Goal: Find specific page/section: Find specific page/section

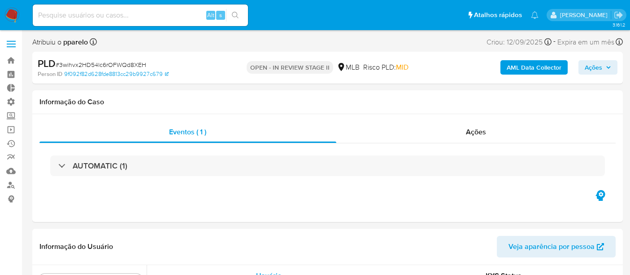
select select "10"
click at [65, 12] on input at bounding box center [140, 15] width 215 height 12
paste input "3wihvx2HD54lc6rOFWQd8XEH"
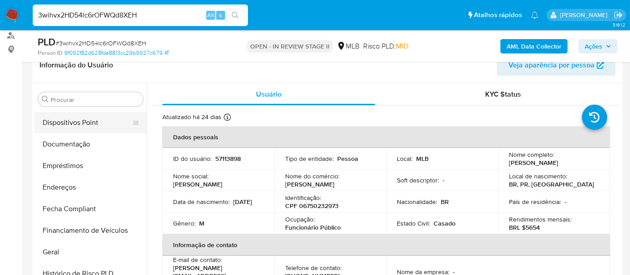
scroll to position [116, 0]
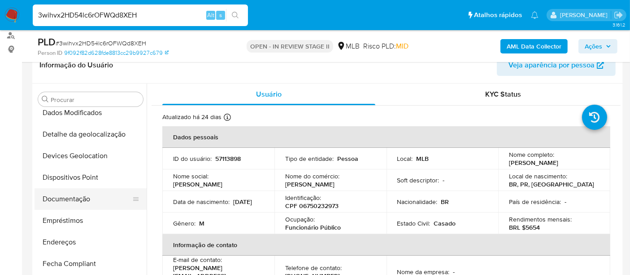
click at [76, 198] on button "Documentação" at bounding box center [87, 199] width 105 height 22
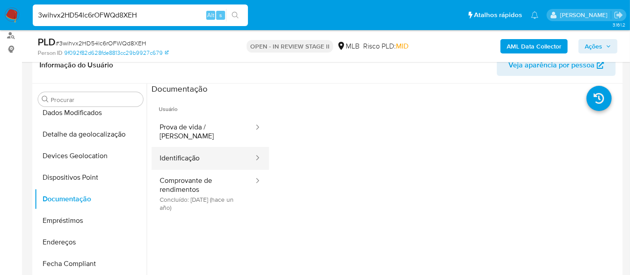
click at [196, 150] on button "Identificação" at bounding box center [203, 158] width 103 height 23
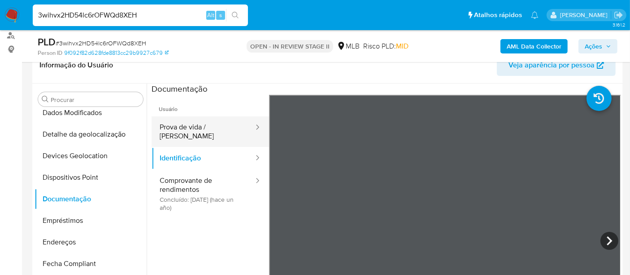
click at [196, 129] on button "Prova de vida / Selfie" at bounding box center [203, 131] width 103 height 31
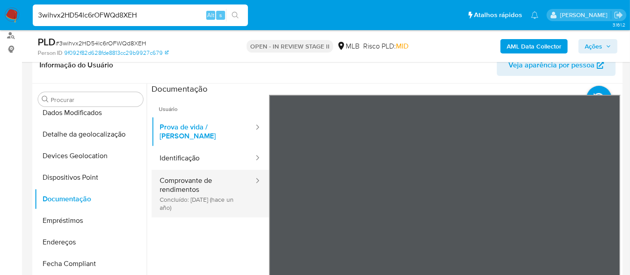
click at [176, 180] on button "Comprovante de rendimentos Concluído: 10/07/2024 (hace un año)" at bounding box center [203, 194] width 103 height 48
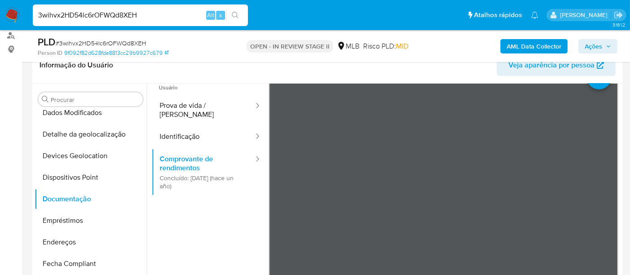
scroll to position [0, 0]
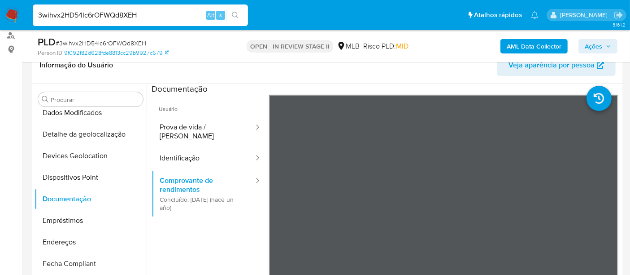
drag, startPoint x: 155, startPoint y: 14, endPoint x: 0, endPoint y: 14, distance: 154.7
click at [0, 14] on nav "Pausado Ver notificaciones 3wihvx2HD54lc6rOFWQd8XEH Alt s Atalhos rápidos Presi…" at bounding box center [315, 15] width 630 height 30
paste input "1YMqJFNnjGELlRCChctbPWWh"
type input "1YMqJFNnjGELlRCChctbPWWh"
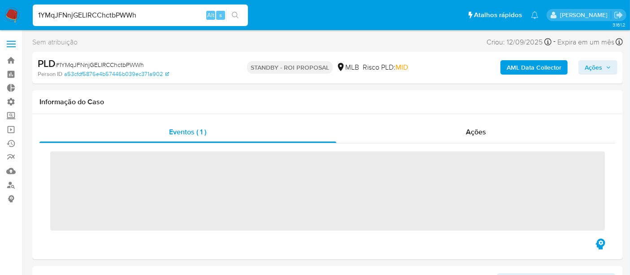
scroll to position [336, 0]
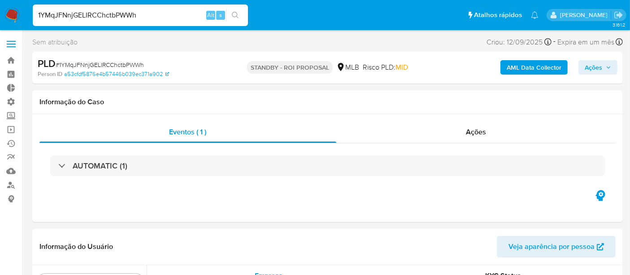
select select "10"
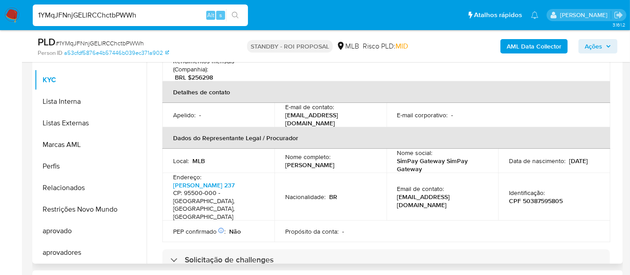
scroll to position [199, 0]
drag, startPoint x: 520, startPoint y: 186, endPoint x: 571, endPoint y: 184, distance: 50.3
click at [571, 188] on div "Identificação : CPF 50387595805" at bounding box center [554, 196] width 91 height 16
copy p "50387595805"
click at [519, 196] on p "CPF 50387595805" at bounding box center [536, 200] width 54 height 8
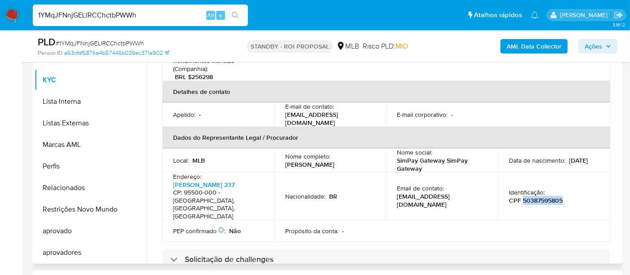
drag, startPoint x: 521, startPoint y: 185, endPoint x: 529, endPoint y: 189, distance: 8.4
click at [521, 196] on p "CPF 50387595805" at bounding box center [536, 200] width 54 height 8
click at [548, 196] on p "CPF 50387595805" at bounding box center [536, 200] width 54 height 8
drag, startPoint x: 521, startPoint y: 185, endPoint x: 567, endPoint y: 184, distance: 46.2
click at [567, 188] on div "Identificação : CPF 50387595805" at bounding box center [554, 196] width 91 height 16
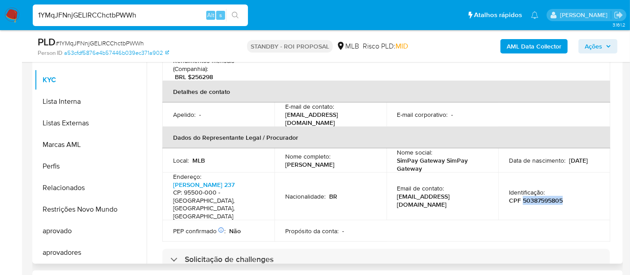
copy p "50387595805"
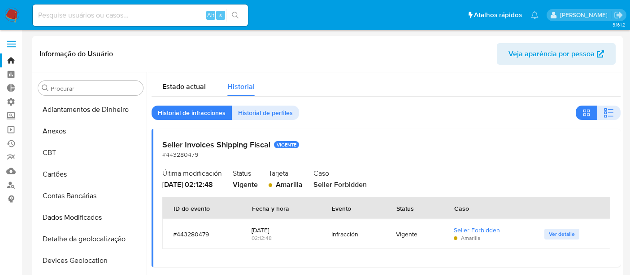
select select "10"
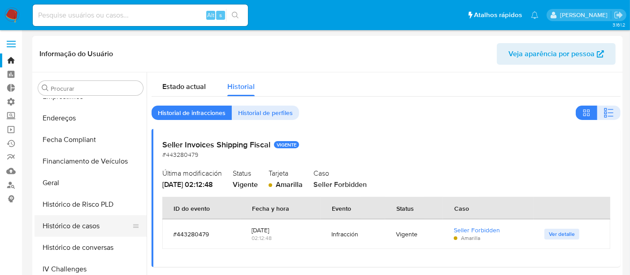
scroll to position [215, 0]
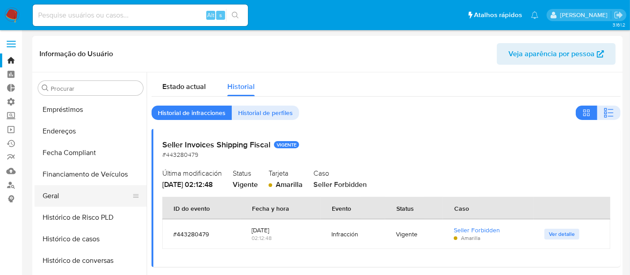
click at [59, 193] on button "Geral" at bounding box center [87, 196] width 105 height 22
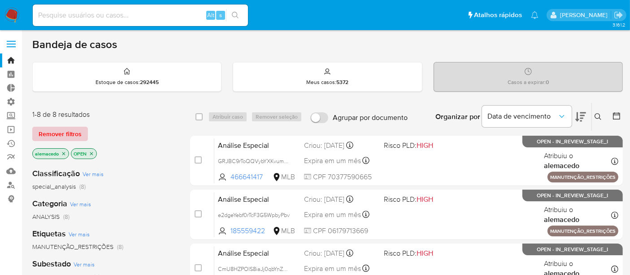
click at [56, 132] on span "Remover filtros" at bounding box center [60, 133] width 43 height 13
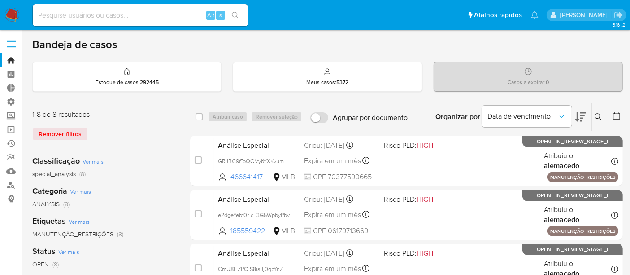
click at [602, 117] on button at bounding box center [599, 116] width 15 height 11
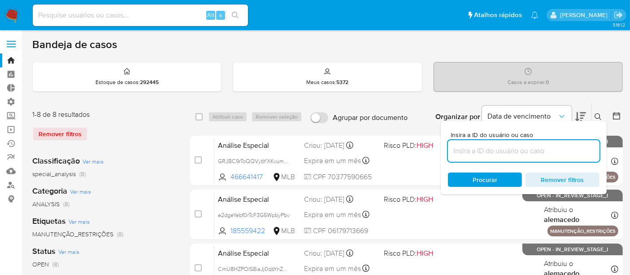
click at [515, 150] on input at bounding box center [524, 151] width 152 height 12
type input "50387595805"
click at [10, 180] on link "Localizador de pessoas" at bounding box center [53, 185] width 107 height 14
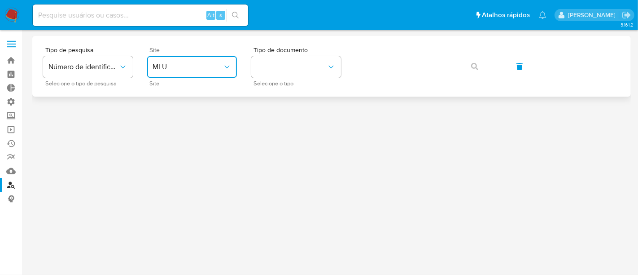
click at [189, 67] on span "MLU" at bounding box center [188, 66] width 70 height 9
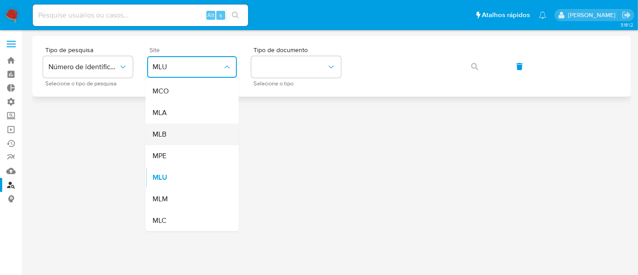
click at [166, 137] on span "MLB" at bounding box center [160, 134] width 14 height 9
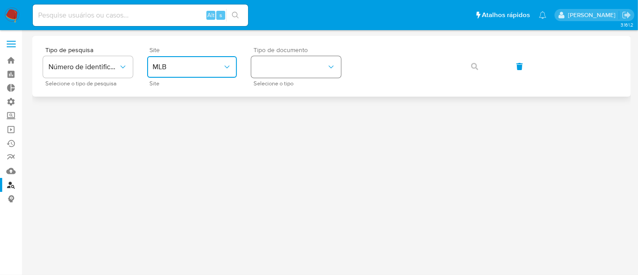
click at [298, 74] on button "identificationType" at bounding box center [296, 67] width 90 height 22
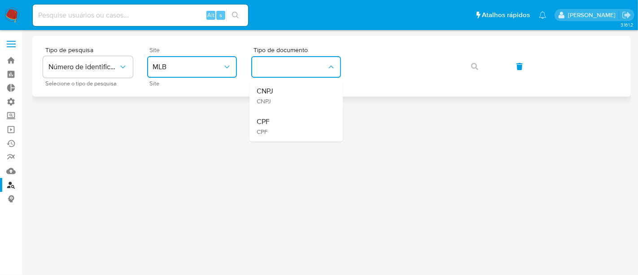
drag, startPoint x: 275, startPoint y: 120, endPoint x: 392, endPoint y: 84, distance: 122.3
click at [275, 120] on div "CPF CPF" at bounding box center [294, 126] width 74 height 31
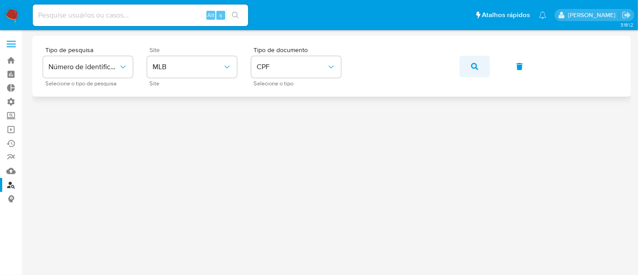
click at [474, 66] on icon "button" at bounding box center [474, 66] width 7 height 7
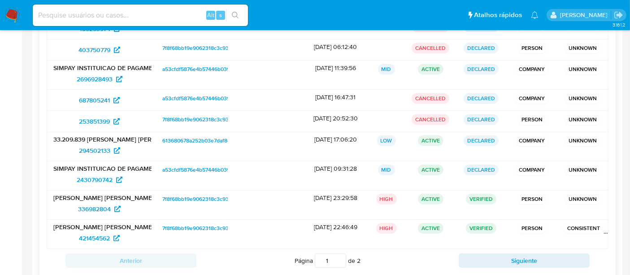
scroll to position [199, 0]
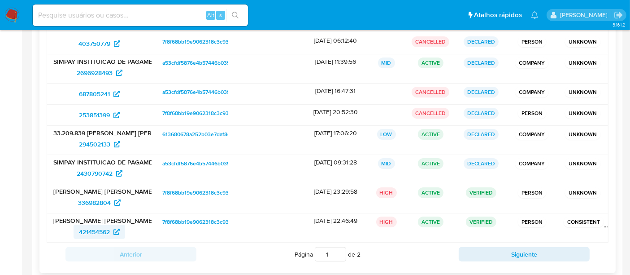
click at [93, 230] on span "421454562" at bounding box center [94, 231] width 31 height 14
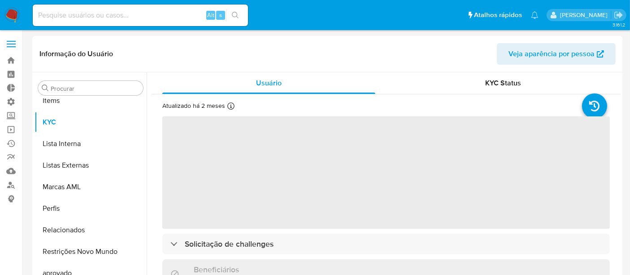
scroll to position [465, 0]
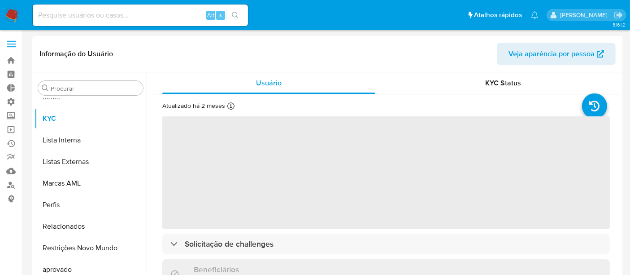
select select "10"
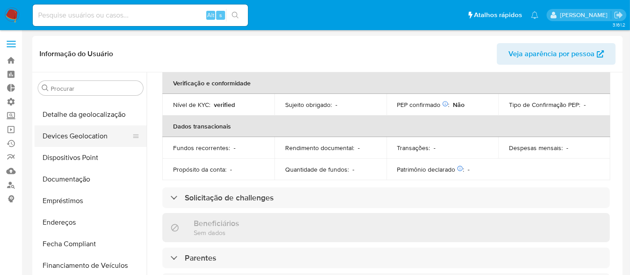
scroll to position [116, 0]
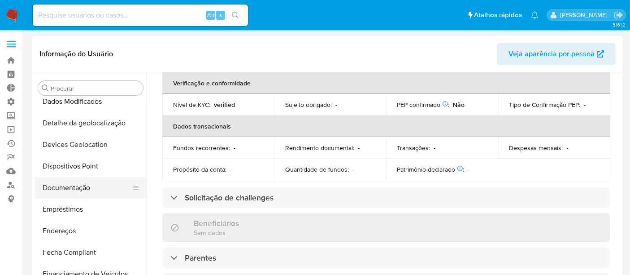
click at [78, 183] on button "Documentação" at bounding box center [87, 188] width 105 height 22
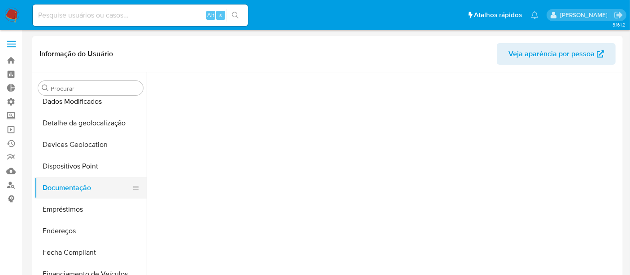
scroll to position [0, 0]
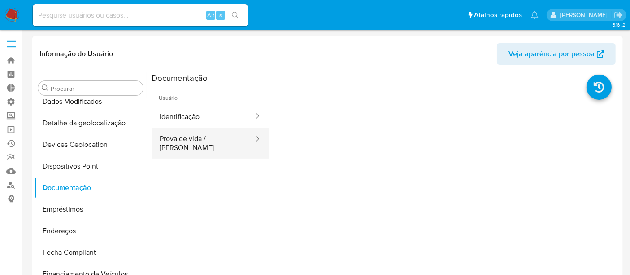
click at [207, 141] on button "Prova de vida / Selfie" at bounding box center [203, 143] width 103 height 31
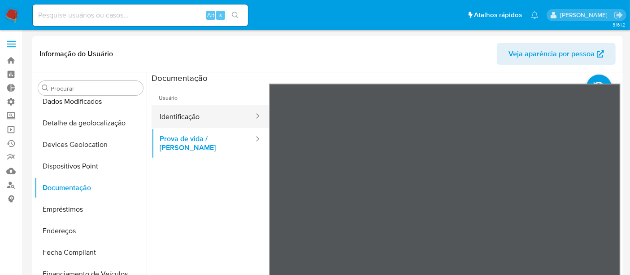
click at [207, 120] on button "Identificação" at bounding box center [203, 116] width 103 height 23
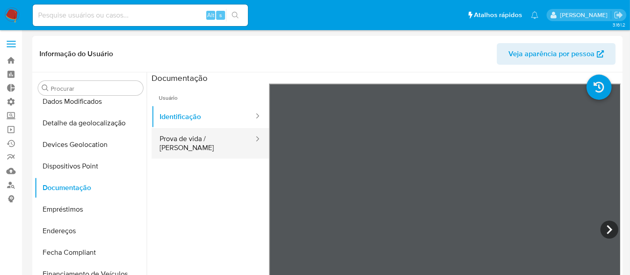
click at [220, 135] on button "Prova de vida / Selfie" at bounding box center [203, 143] width 103 height 31
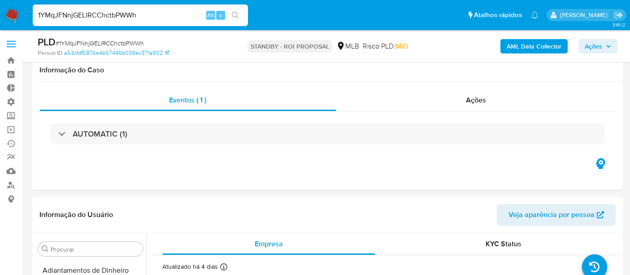
select select "10"
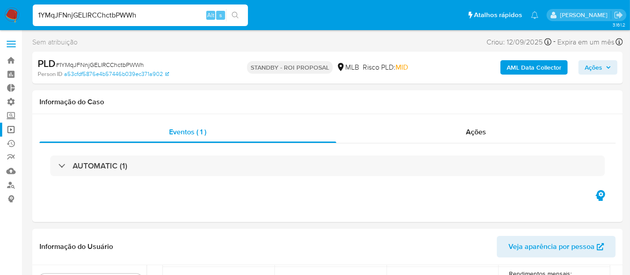
click at [11, 131] on link "Operações em massa" at bounding box center [53, 129] width 107 height 14
